Goal: Use online tool/utility: Utilize a website feature to perform a specific function

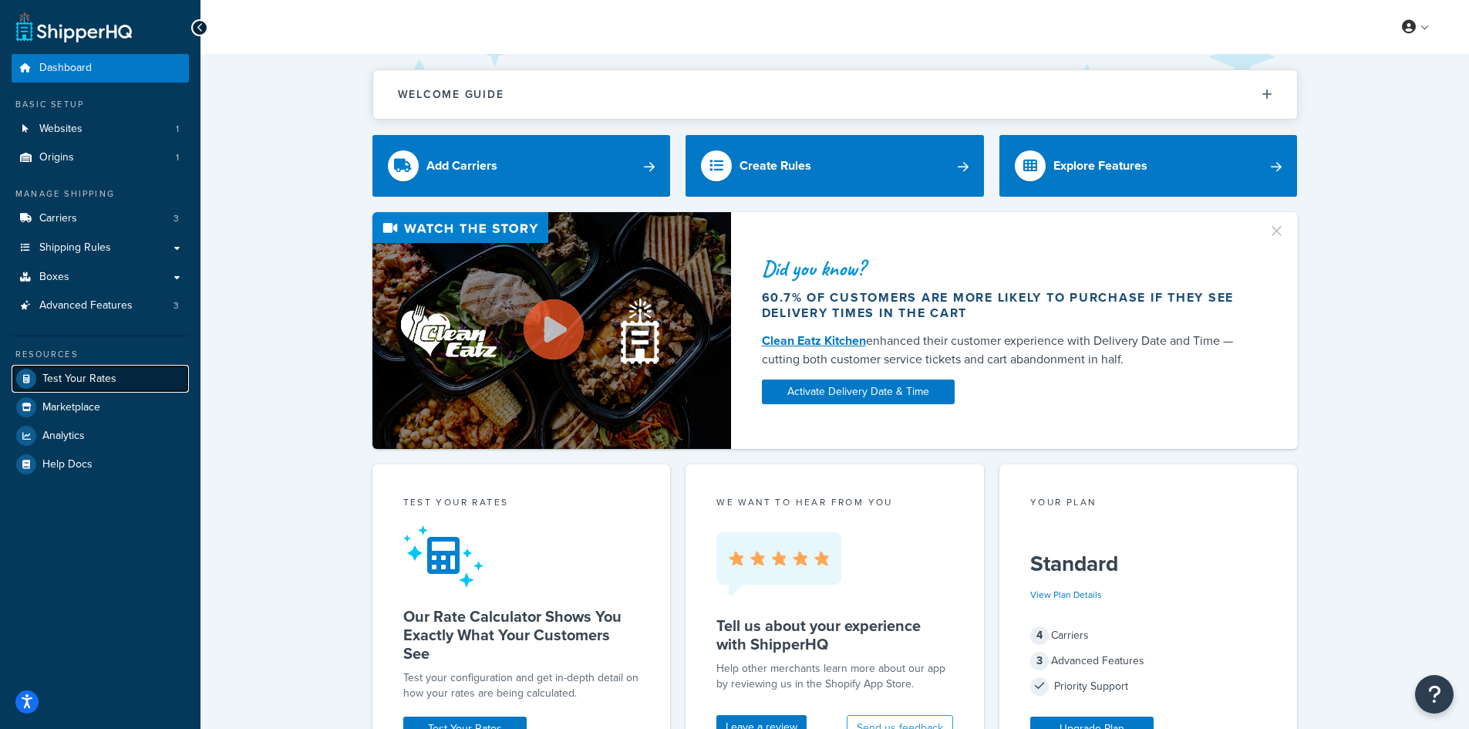
click at [67, 379] on span "Test Your Rates" at bounding box center [79, 378] width 74 height 13
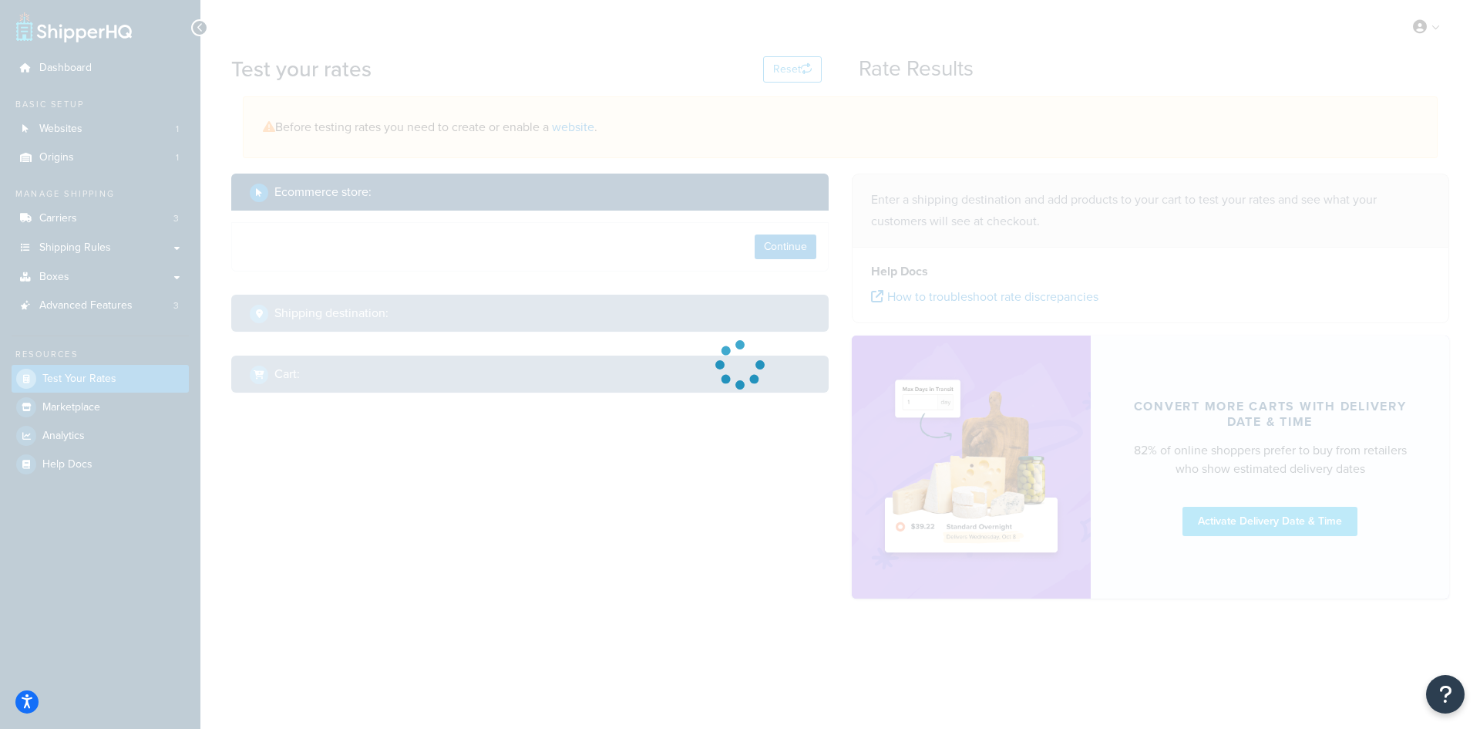
select select "[GEOGRAPHIC_DATA]"
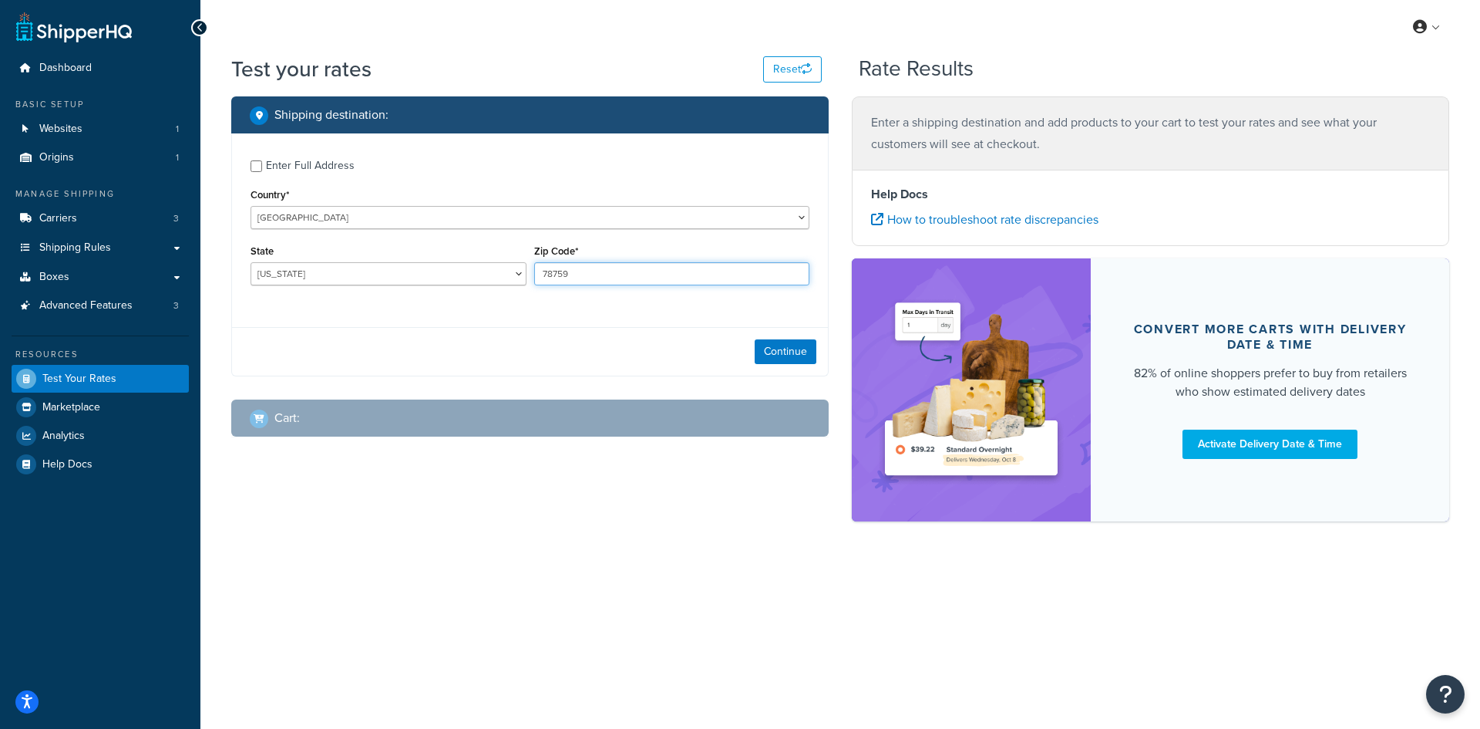
click at [573, 273] on input "78759" at bounding box center [672, 273] width 276 height 23
paste input "S22243"
type input "S22243"
click at [451, 280] on select "[US_STATE] [US_STATE] [US_STATE] [US_STATE] [US_STATE] Armed Forces Americas Ar…" at bounding box center [389, 273] width 276 height 23
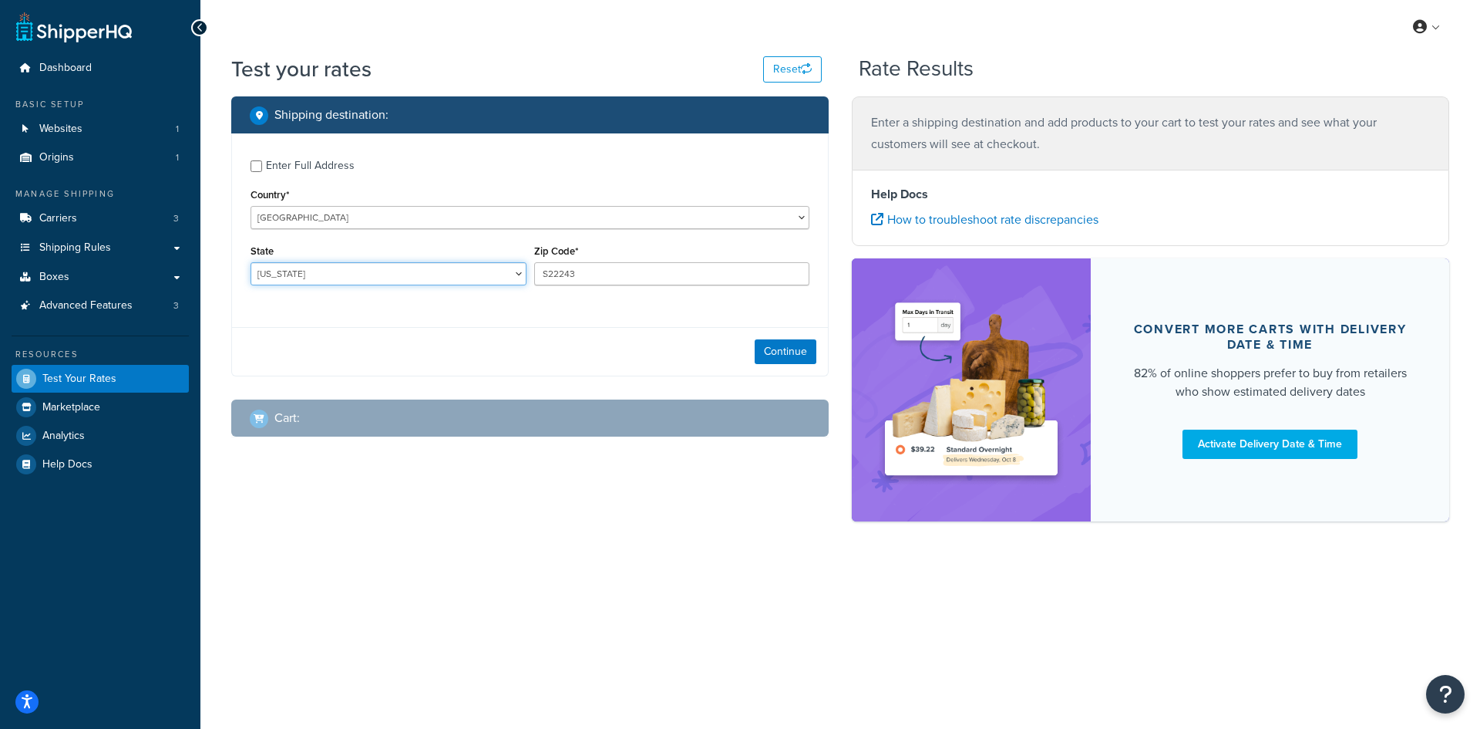
select select "MI"
click at [251, 262] on select "[US_STATE] [US_STATE] [US_STATE] [US_STATE] [US_STATE] Armed Forces Americas Ar…" at bounding box center [389, 273] width 276 height 23
click at [793, 359] on button "Continue" at bounding box center [786, 351] width 62 height 25
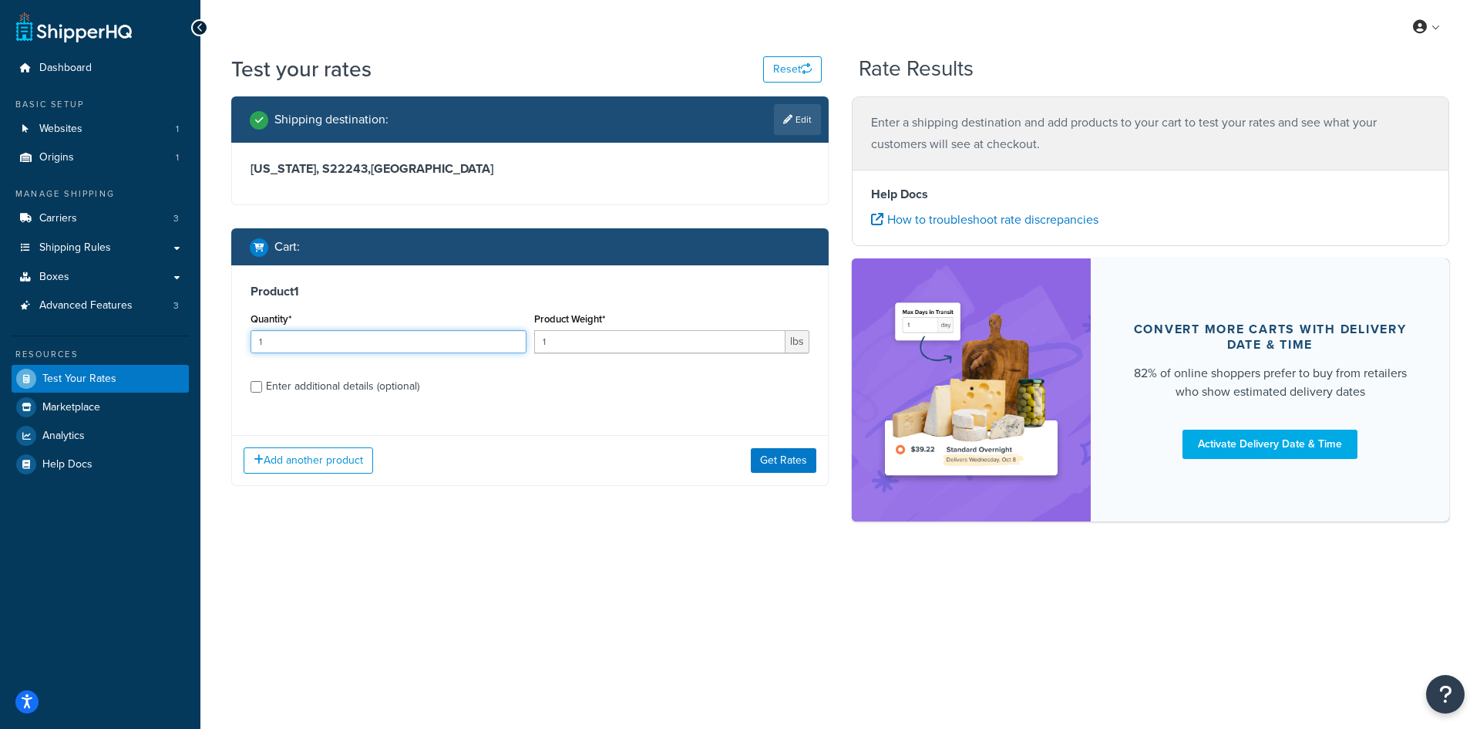
click at [297, 330] on input "1" at bounding box center [389, 341] width 276 height 23
type input "100"
paste input "0.79"
type input "0.79"
click at [773, 456] on button "Get Rates" at bounding box center [784, 460] width 66 height 25
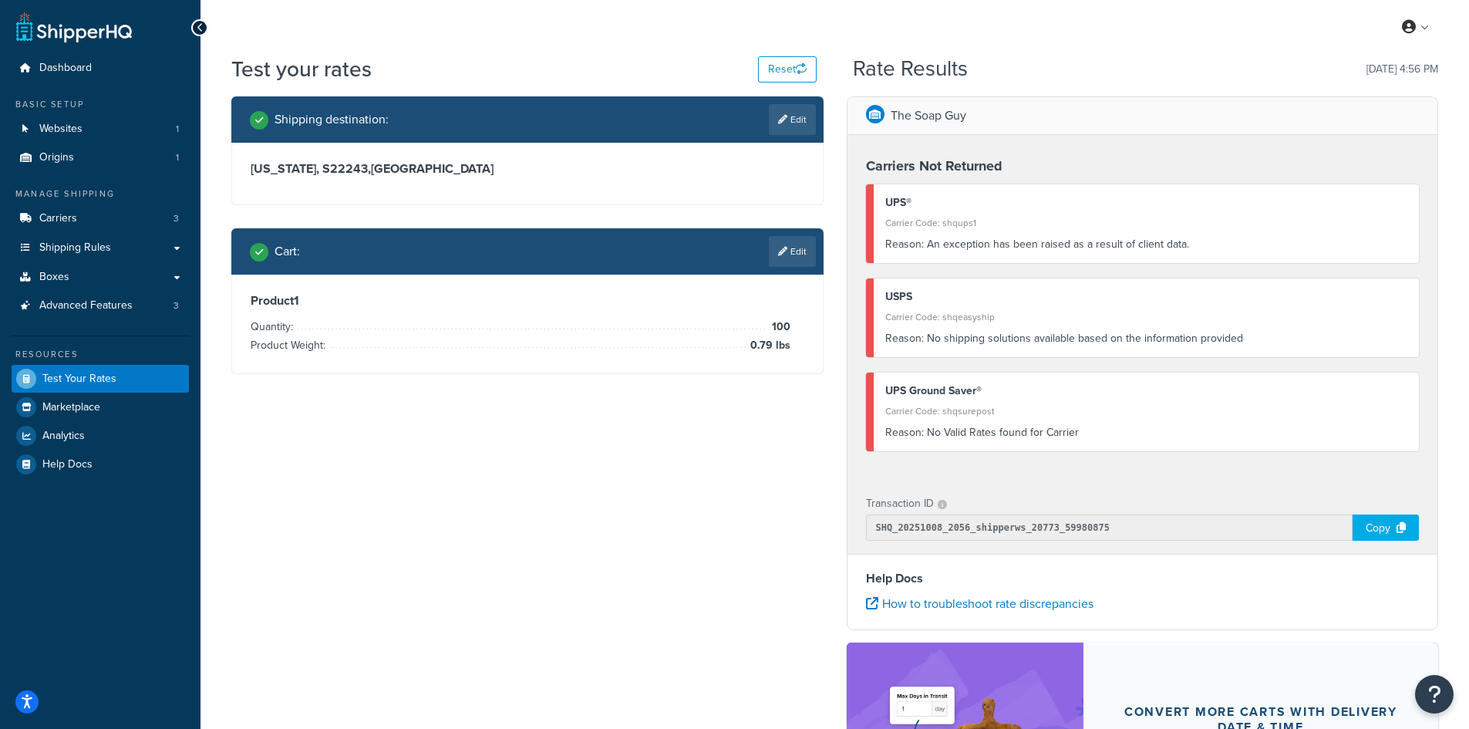
click at [776, 132] on link "Edit" at bounding box center [792, 119] width 47 height 31
select select "MI"
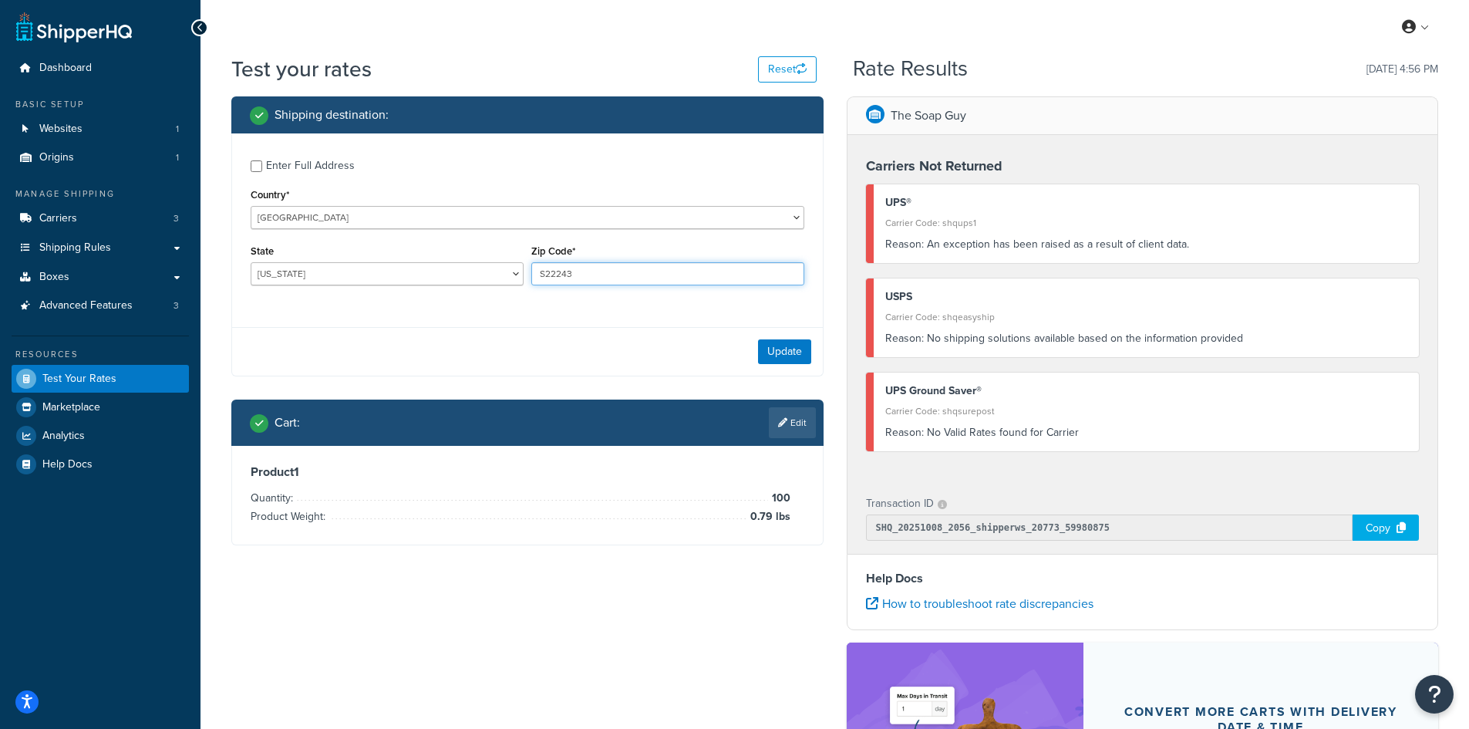
click at [551, 270] on input "S22243" at bounding box center [667, 273] width 273 height 23
paste input "48307"
type input "48307"
drag, startPoint x: 786, startPoint y: 351, endPoint x: 746, endPoint y: 342, distance: 40.4
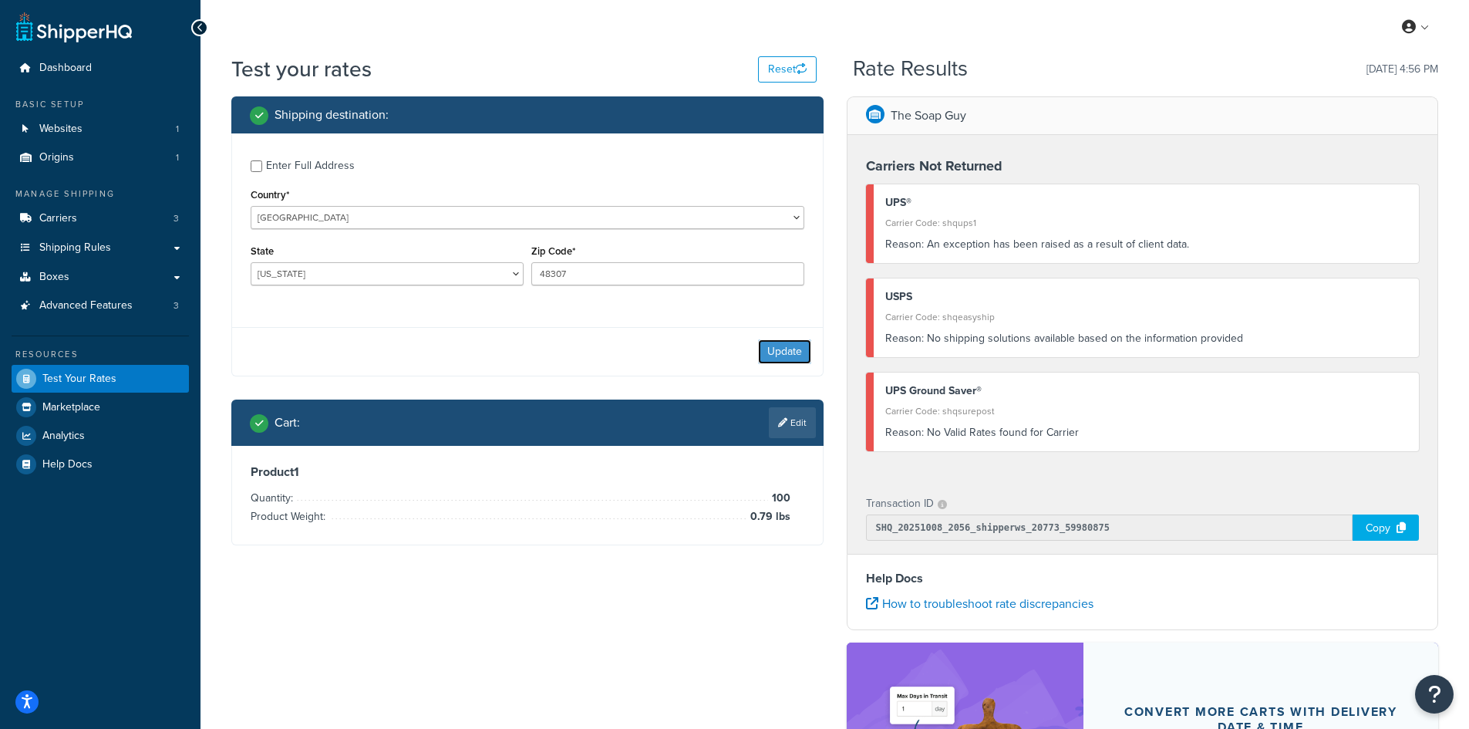
click at [786, 351] on button "Update" at bounding box center [784, 351] width 53 height 25
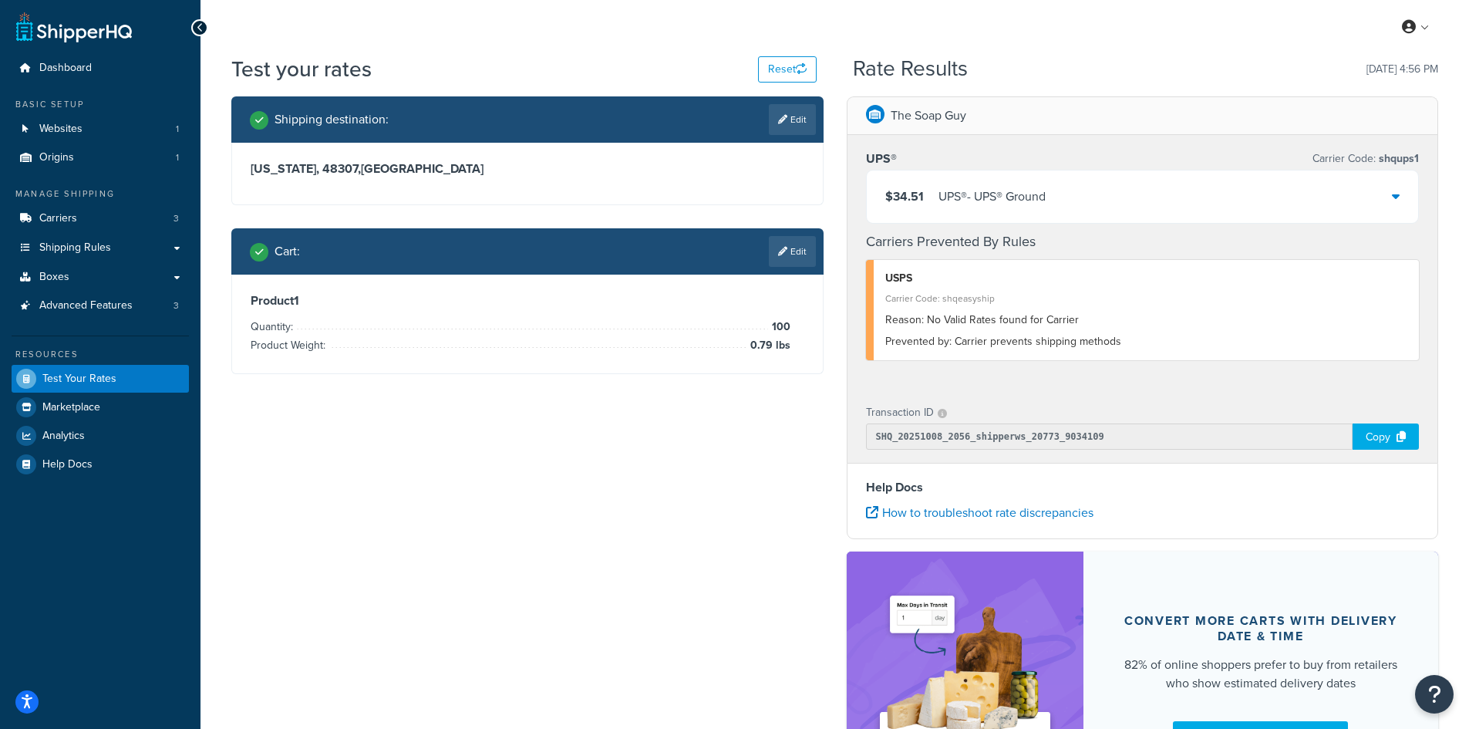
click at [995, 206] on div "UPS® - UPS® Ground" at bounding box center [991, 197] width 107 height 22
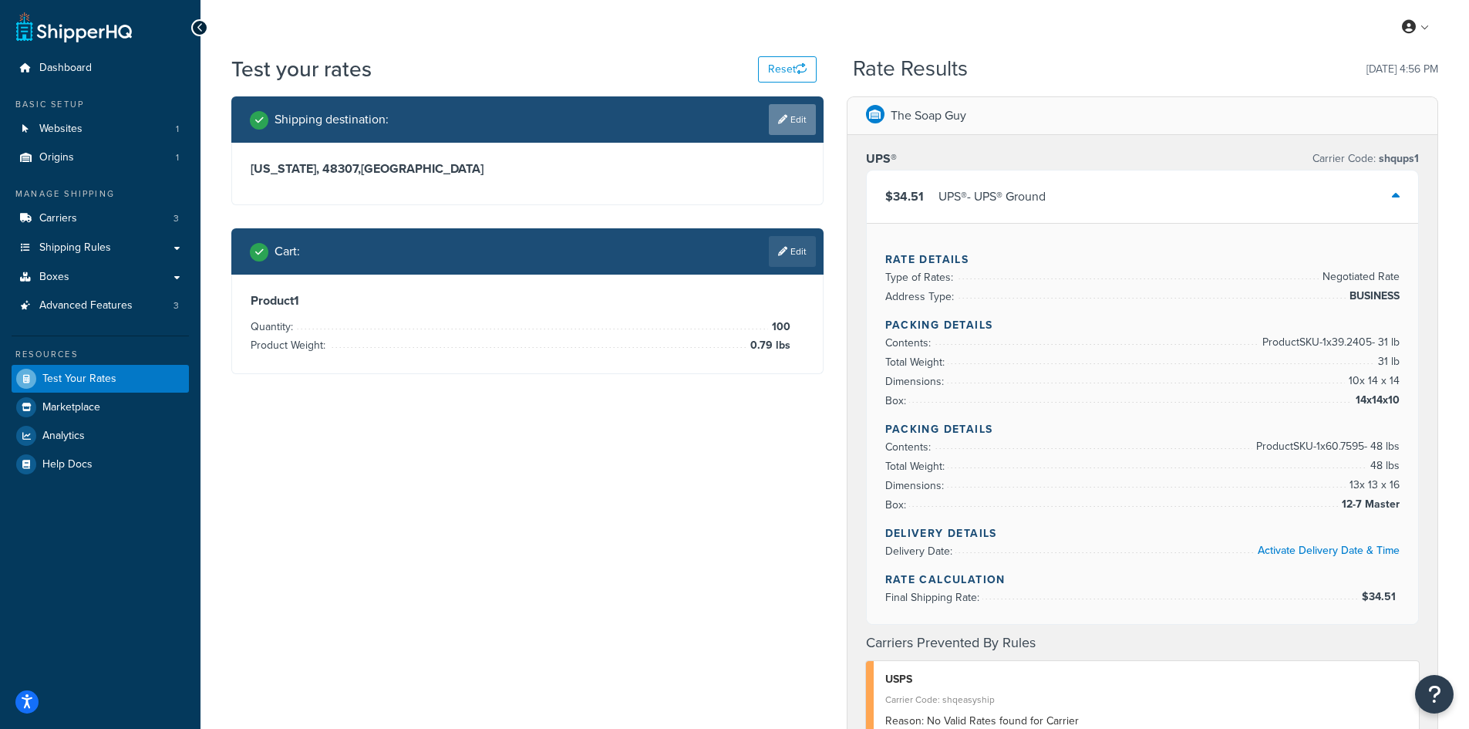
click at [787, 125] on link "Edit" at bounding box center [792, 119] width 47 height 31
select select "MI"
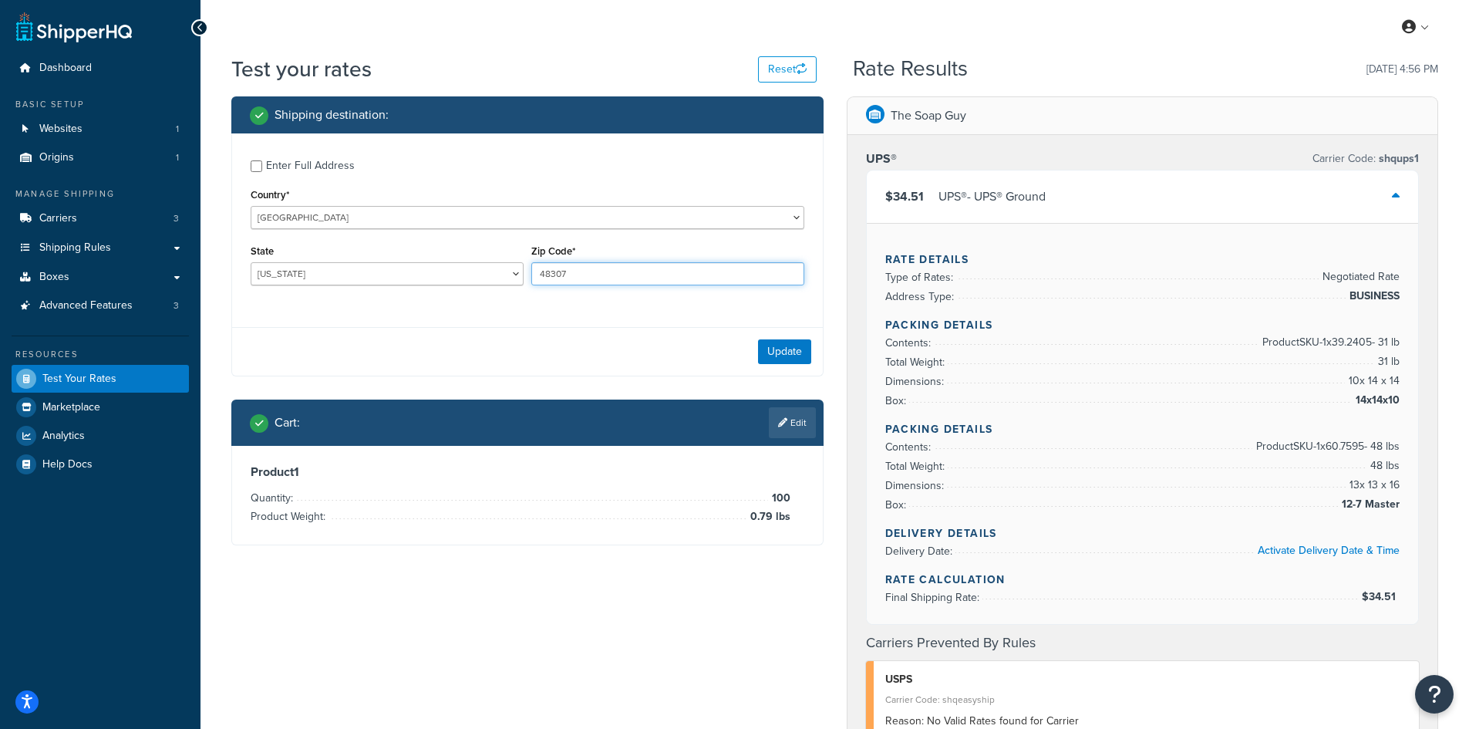
click at [551, 280] on input "48307" at bounding box center [667, 273] width 273 height 23
paste input "03801"
type input "03801"
click at [278, 271] on select "[US_STATE] [US_STATE] [US_STATE] [US_STATE] [US_STATE] Armed Forces Americas Ar…" at bounding box center [387, 273] width 273 height 23
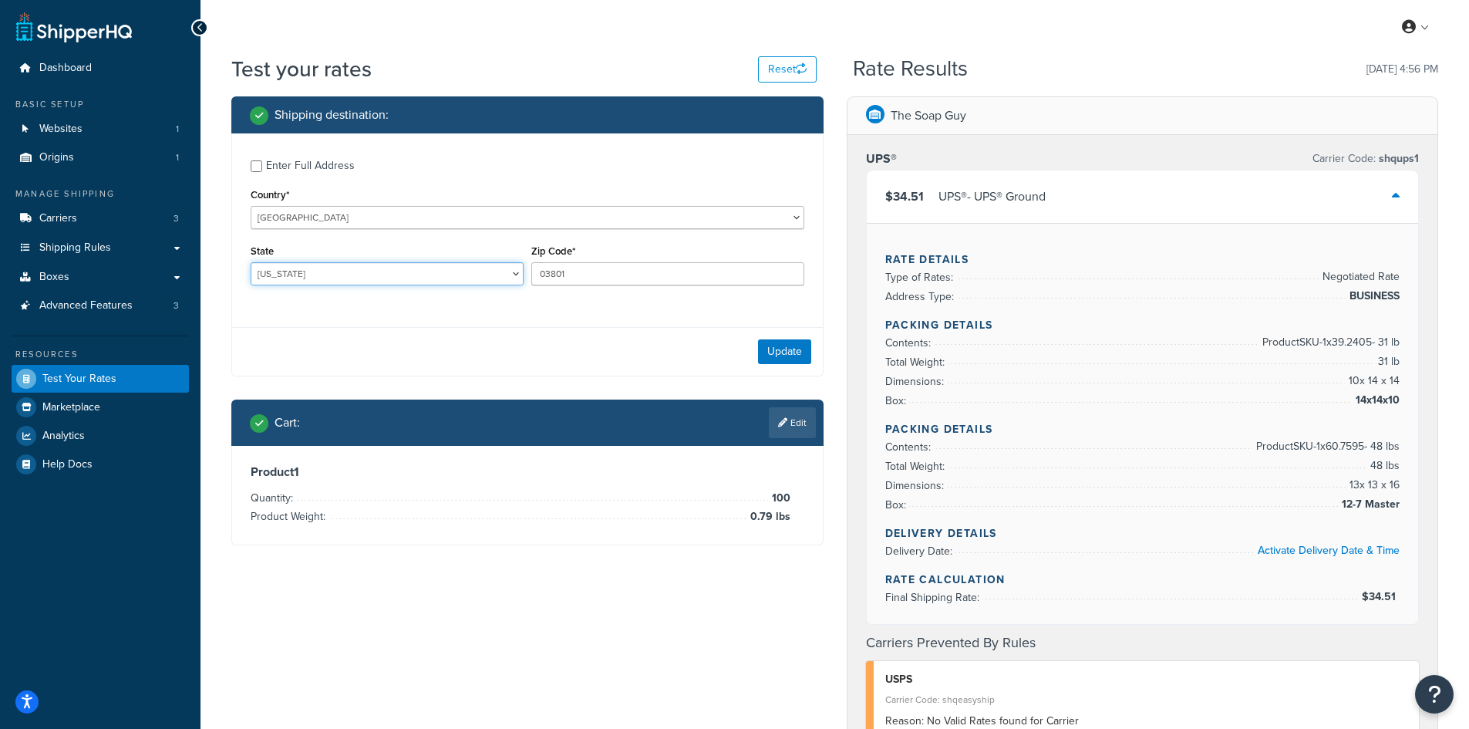
select select "NH"
click at [251, 262] on select "[US_STATE] [US_STATE] [US_STATE] [US_STATE] [US_STATE] Armed Forces Americas Ar…" at bounding box center [387, 273] width 273 height 23
click at [780, 345] on button "Update" at bounding box center [784, 351] width 53 height 25
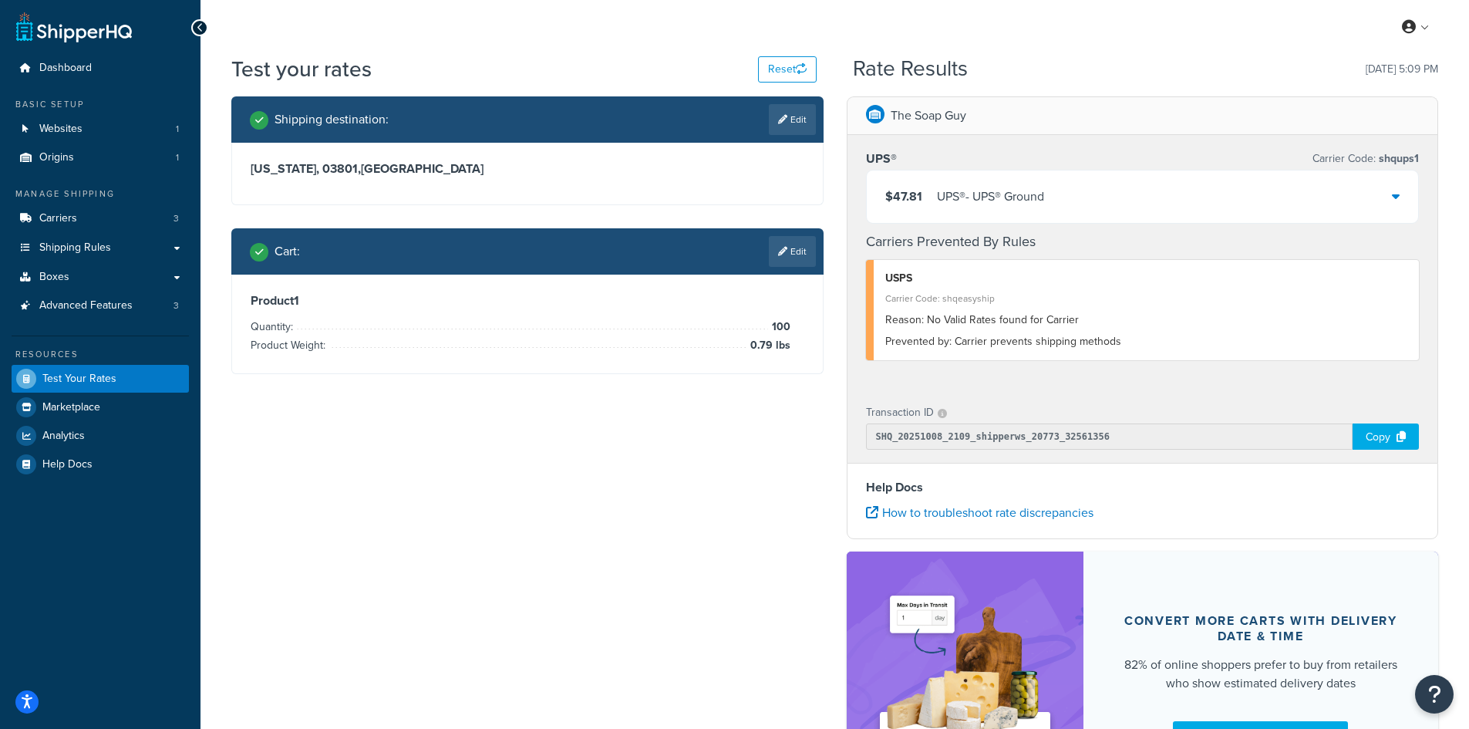
drag, startPoint x: 806, startPoint y: 248, endPoint x: 799, endPoint y: 256, distance: 10.9
click at [806, 248] on link "Edit" at bounding box center [792, 251] width 47 height 31
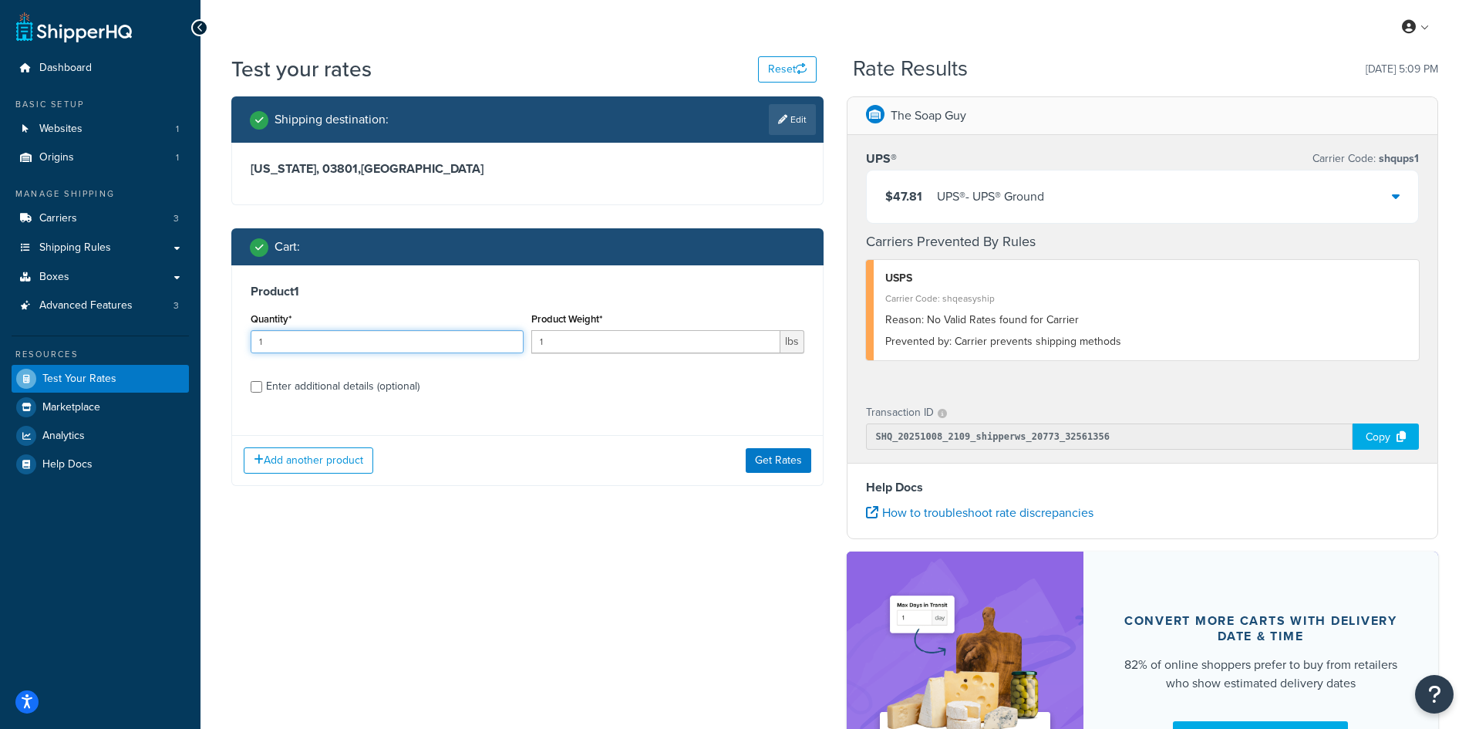
click at [410, 352] on input "1" at bounding box center [387, 341] width 273 height 23
type input "100"
paste input ".73"
type input "1.73"
click at [793, 453] on button "Get Rates" at bounding box center [779, 460] width 66 height 25
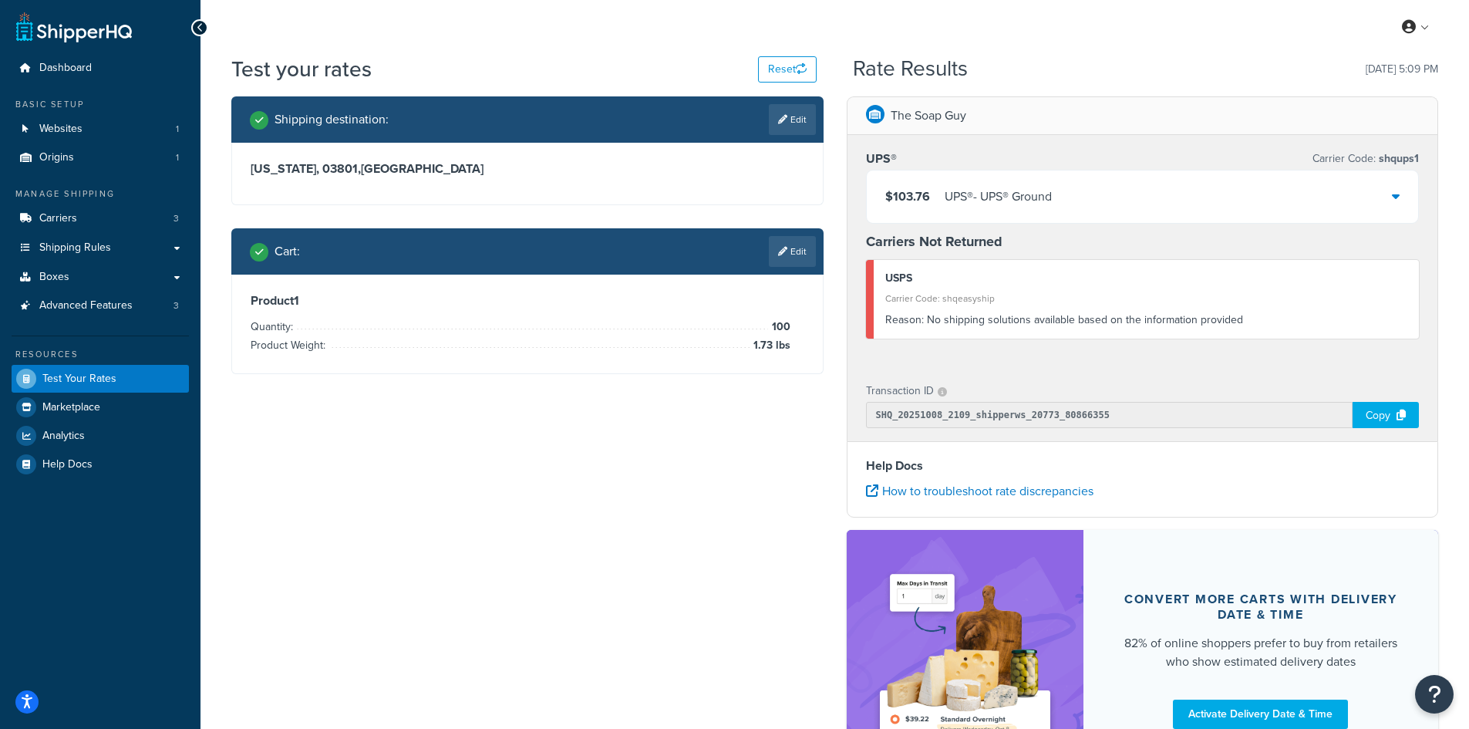
click at [1012, 194] on div "UPS® - UPS® Ground" at bounding box center [997, 197] width 107 height 22
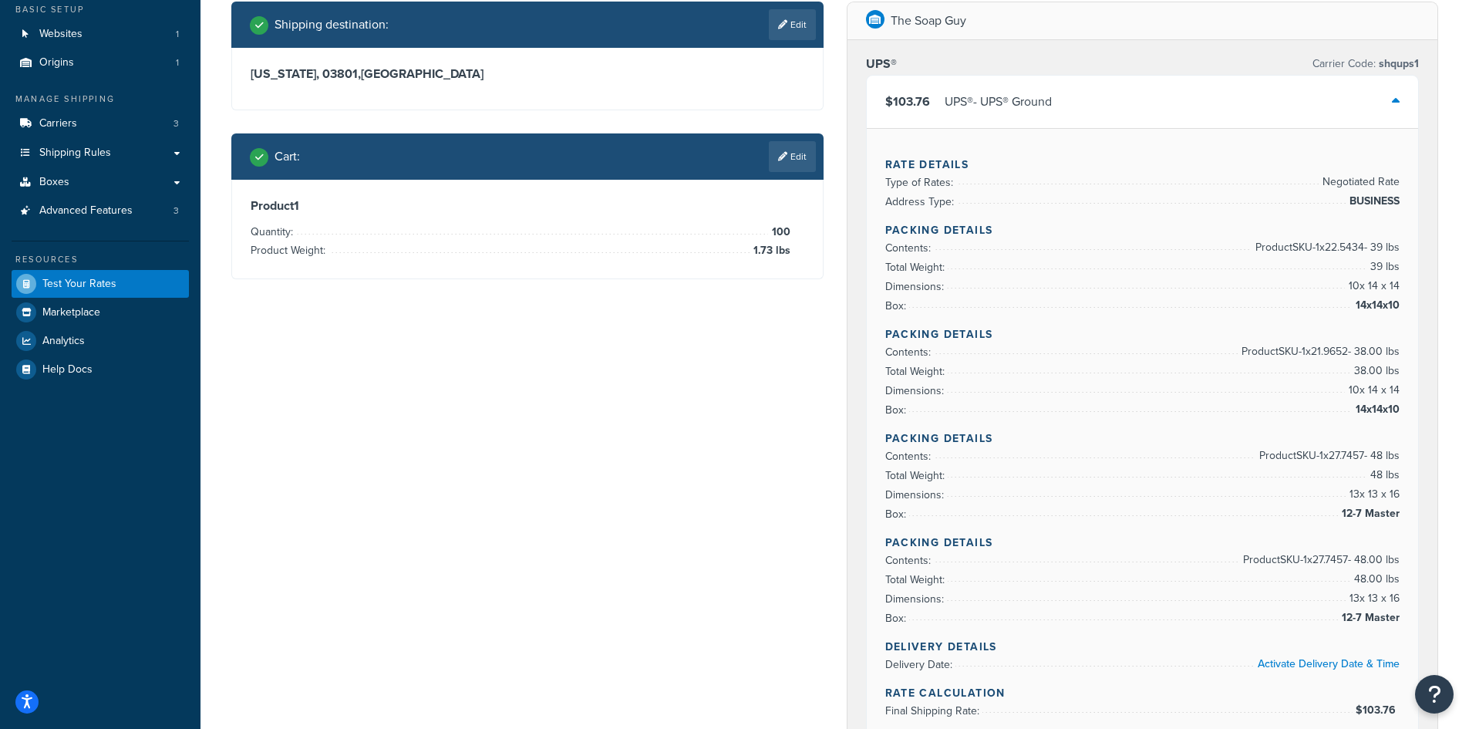
scroll to position [77, 0]
